Goal: Information Seeking & Learning: Learn about a topic

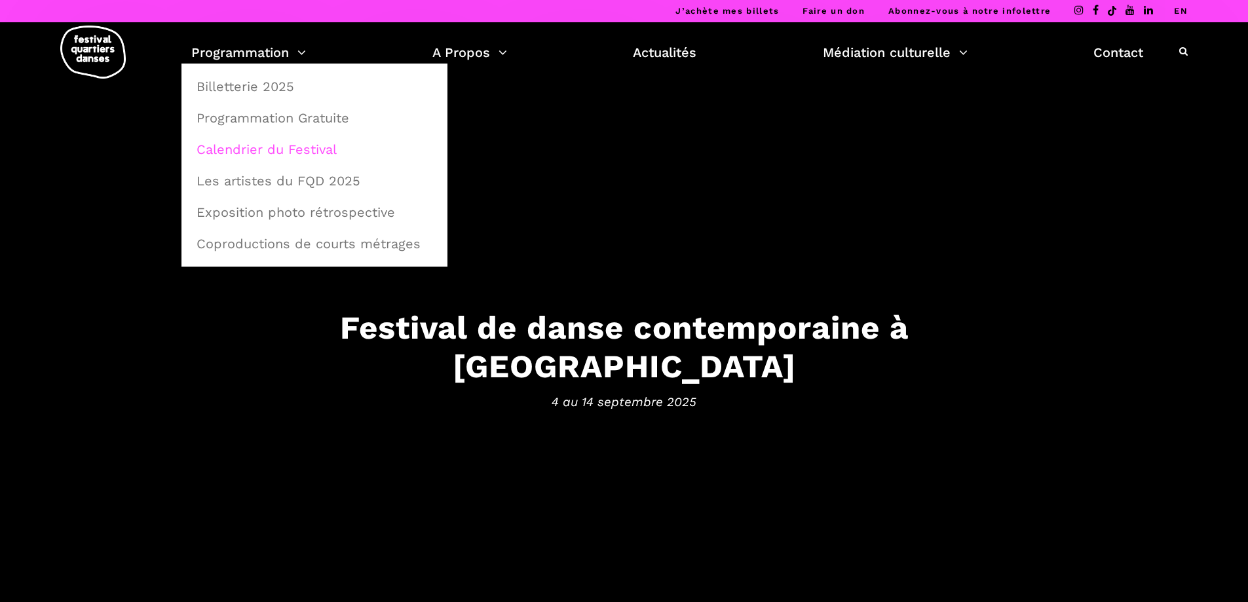
click at [285, 148] on link "Calendrier du Festival" at bounding box center [315, 149] width 252 height 30
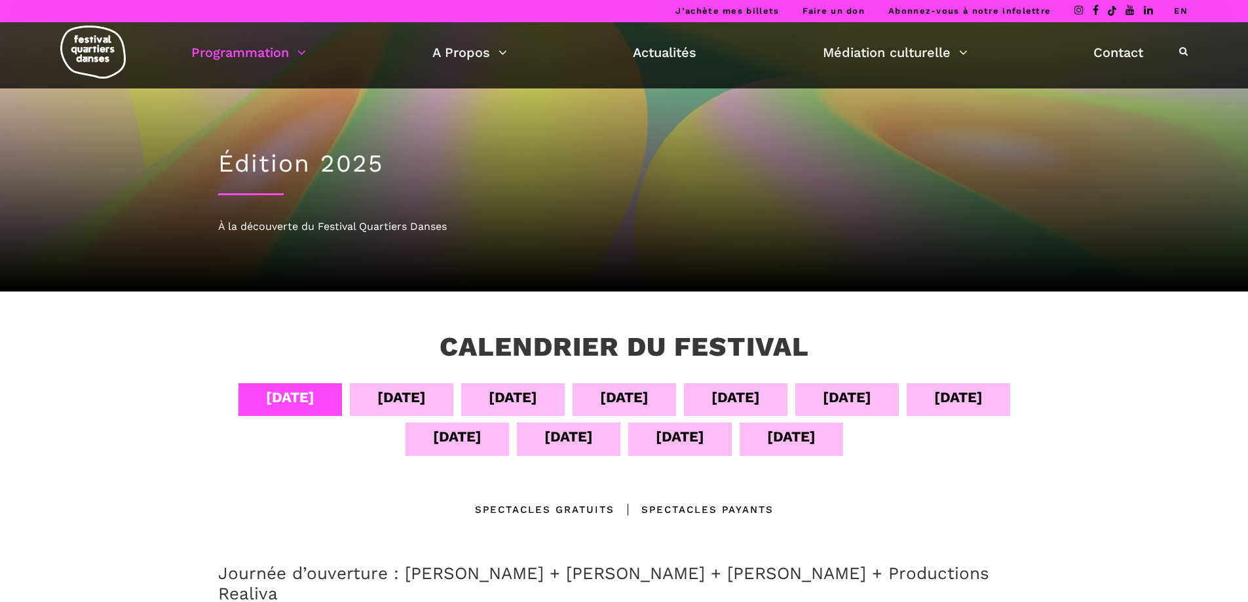
click at [730, 390] on div "[DATE]" at bounding box center [735, 397] width 48 height 23
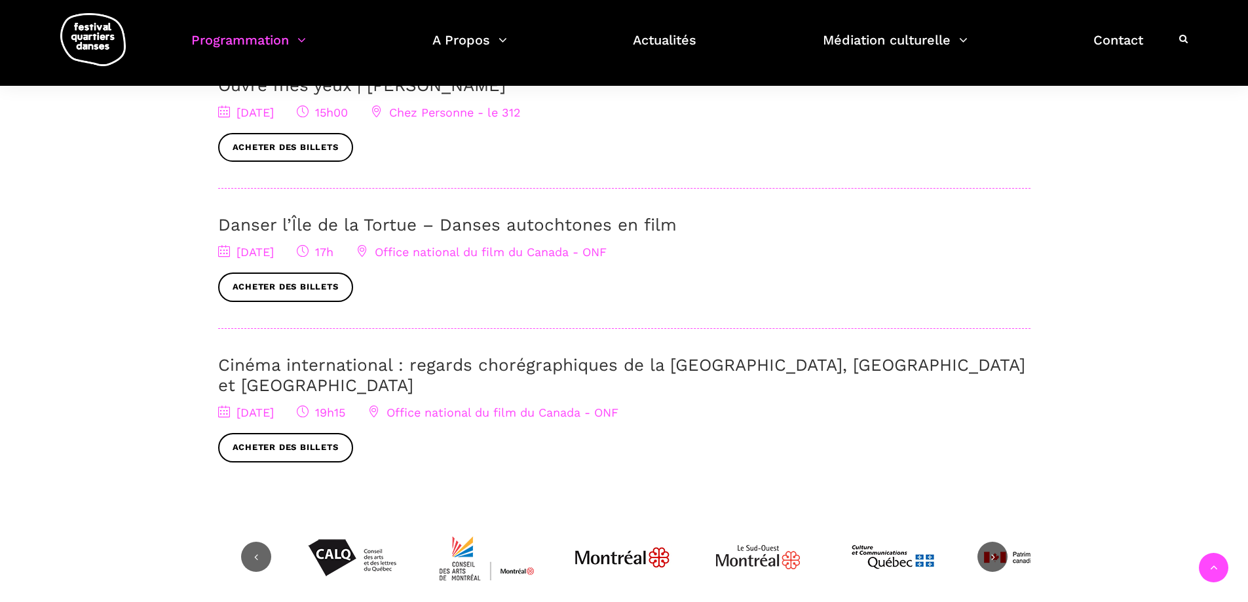
scroll to position [590, 0]
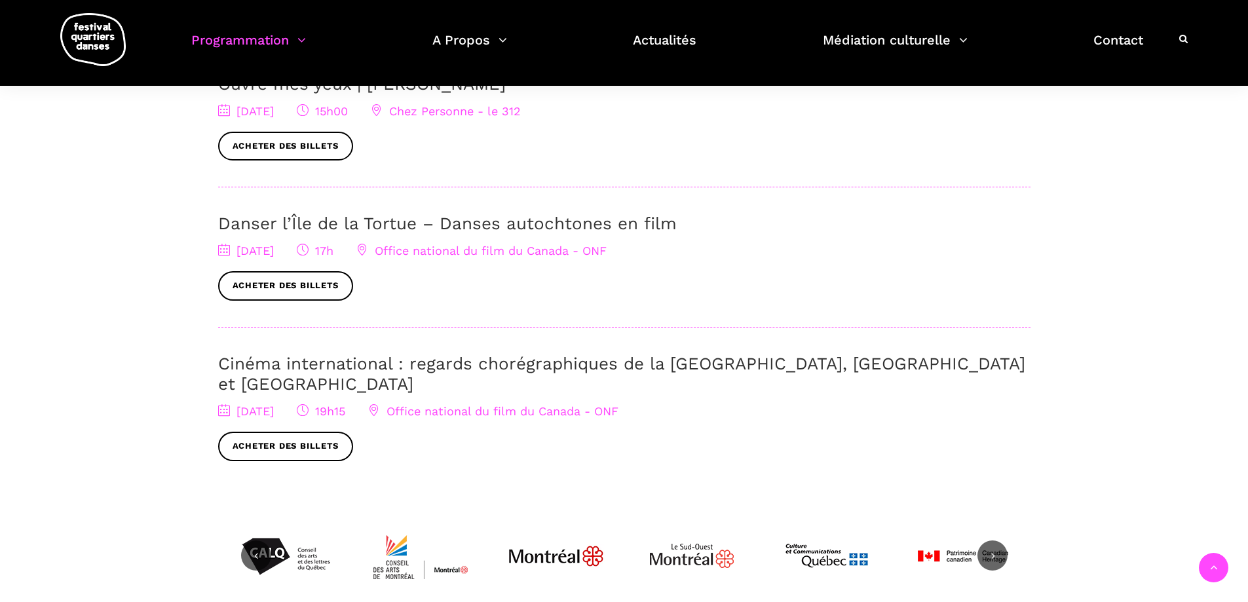
click at [649, 367] on link "Cinéma international : regards chorégraphiques de la Pologne, Brighton et Montr…" at bounding box center [621, 374] width 807 height 40
